Goal: Task Accomplishment & Management: Manage account settings

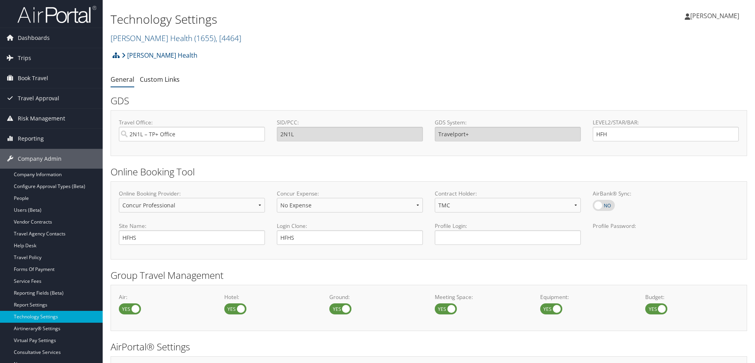
select select "4"
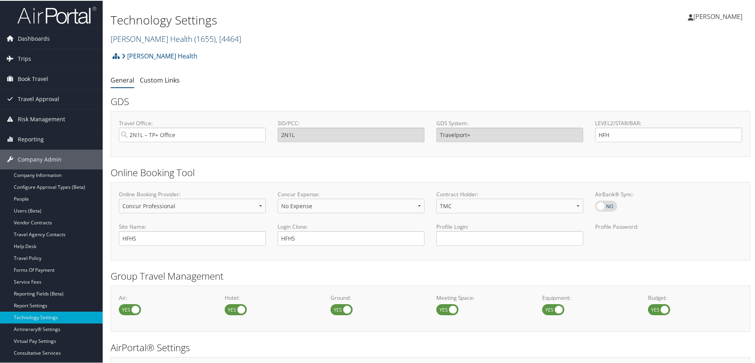
click at [131, 41] on link "[PERSON_NAME] Health ( 1655 ) , [ 4464 ]" at bounding box center [176, 38] width 131 height 11
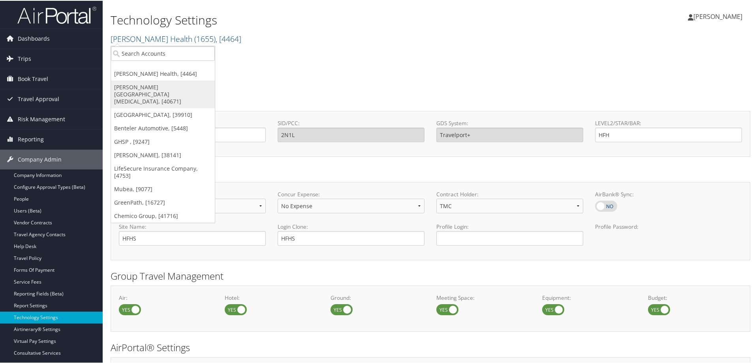
click at [139, 87] on link "[PERSON_NAME][GEOGRAPHIC_DATA][MEDICAL_DATA], [40671]" at bounding box center [163, 94] width 104 height 28
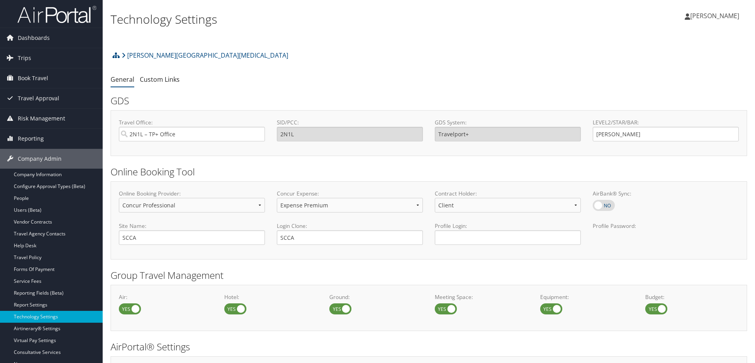
select select "4"
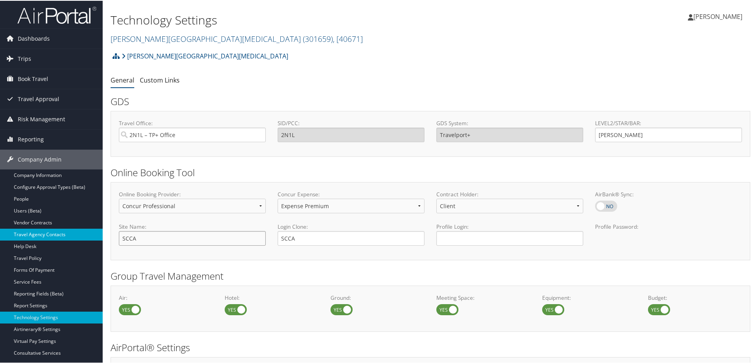
drag, startPoint x: 147, startPoint y: 239, endPoint x: 60, endPoint y: 233, distance: 87.5
type input "Fred Hutch"
click at [251, 156] on div "Travel Office: 2N1L – TP+ Office SID/PCC: 2N1L GDS System: Travelport+ LEVEL2/S…" at bounding box center [431, 136] width 640 height 53
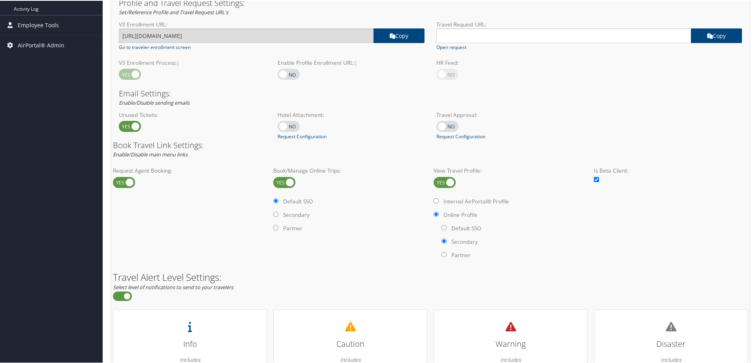
scroll to position [368, 0]
click at [290, 182] on label at bounding box center [284, 180] width 22 height 11
click at [282, 182] on input "checkbox" at bounding box center [279, 181] width 5 height 5
checkbox input "false"
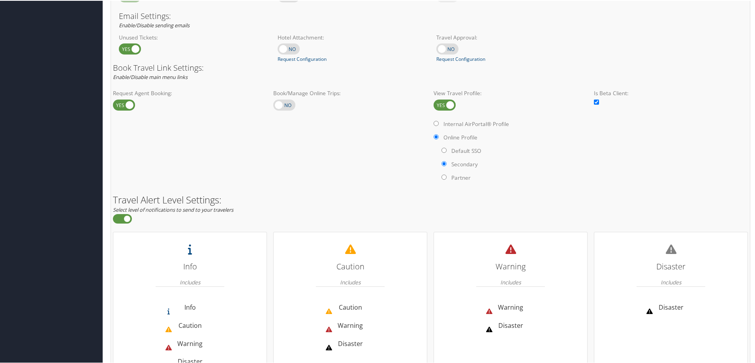
scroll to position [508, 0]
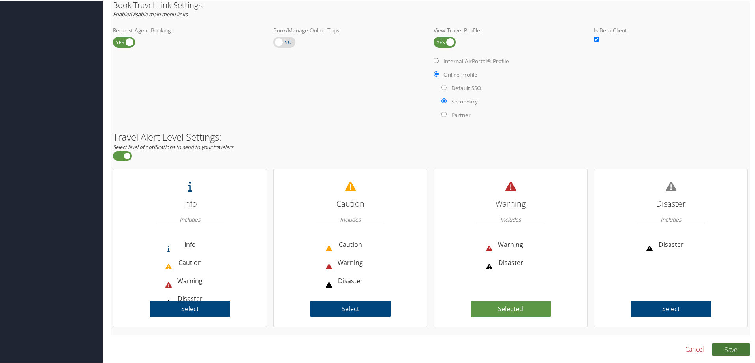
click at [726, 351] on button "Save" at bounding box center [731, 348] width 38 height 13
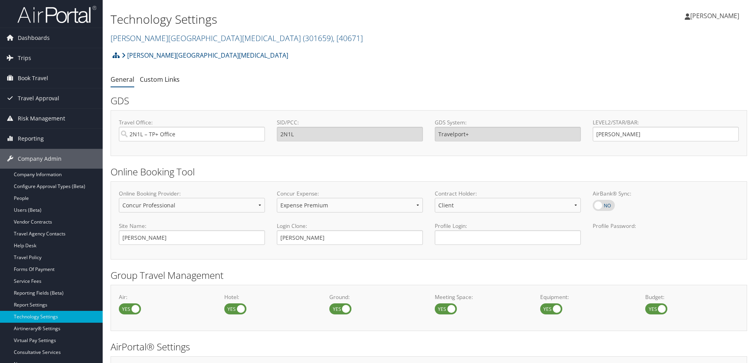
select select "4"
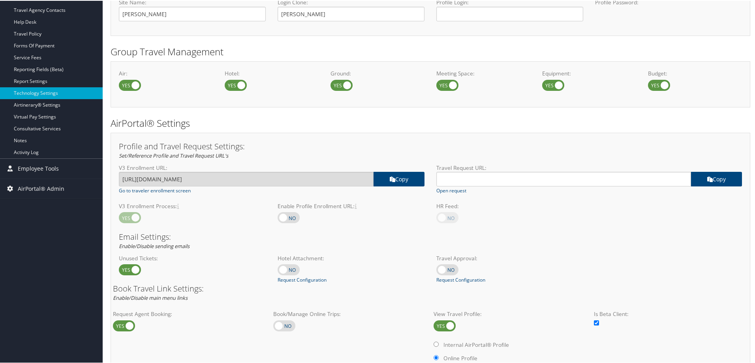
scroll to position [86, 0]
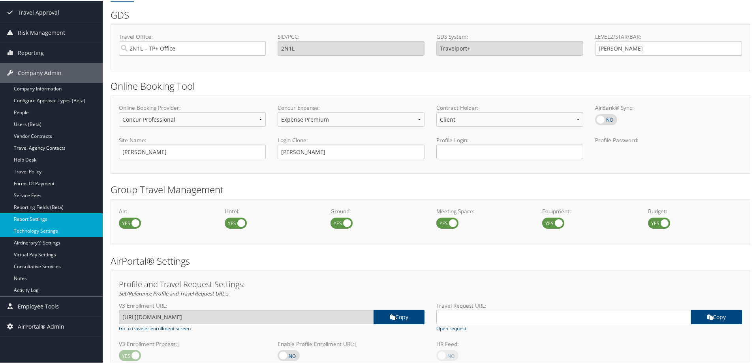
click at [22, 218] on link "Report Settings" at bounding box center [51, 218] width 103 height 12
